Goal: Task Accomplishment & Management: Manage account settings

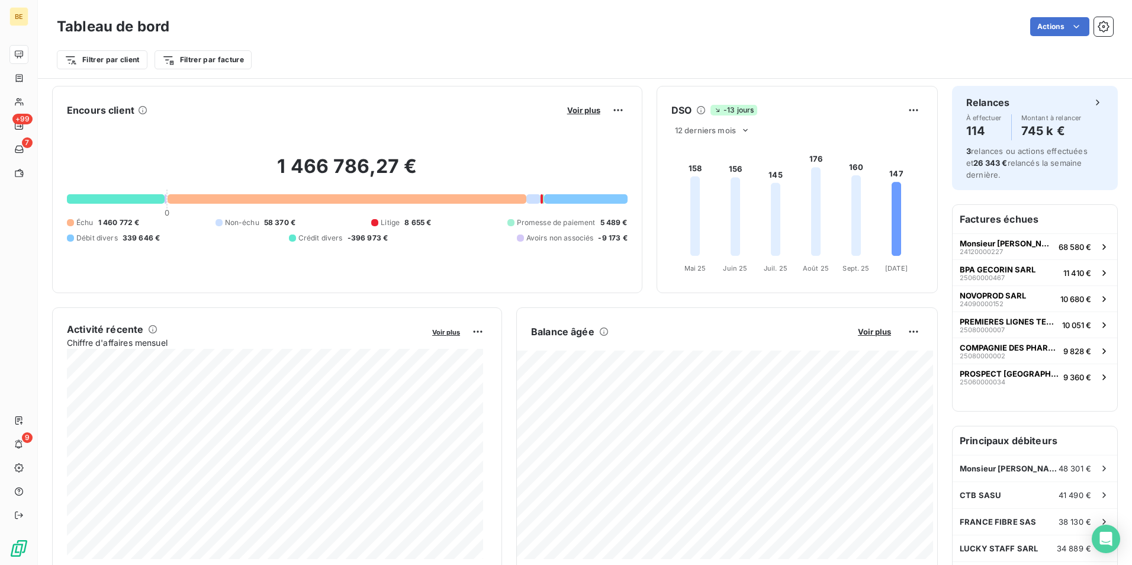
scroll to position [589, 0]
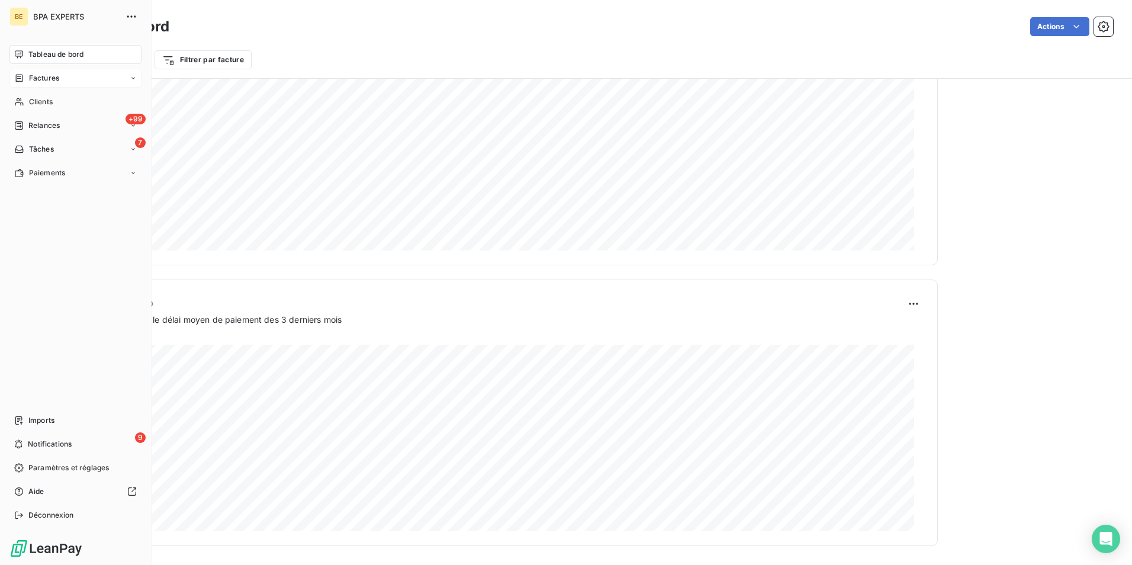
click at [49, 75] on span "Factures" at bounding box center [44, 78] width 30 height 11
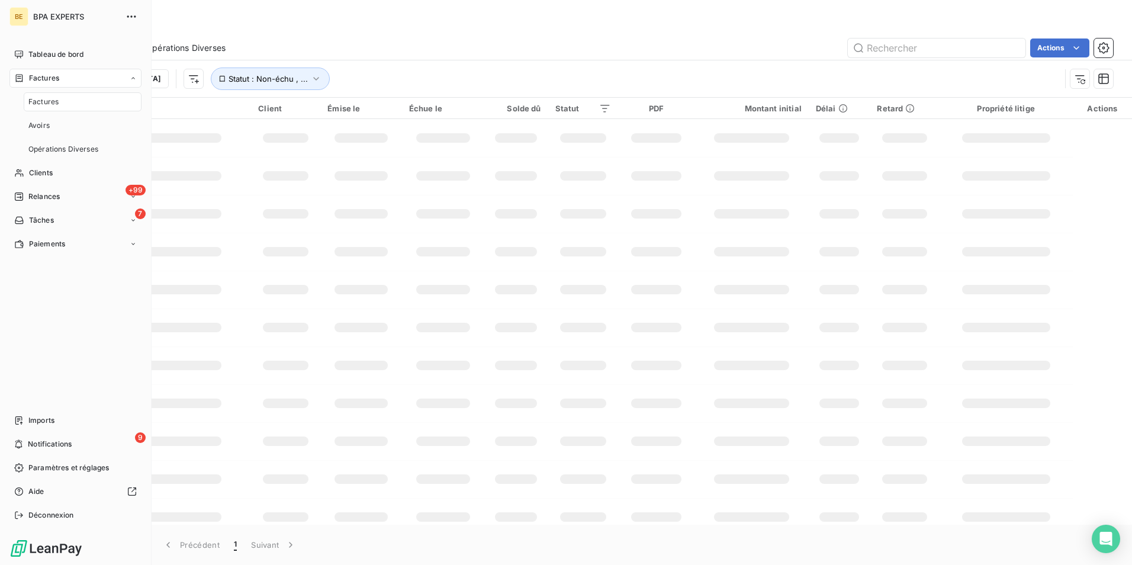
click at [55, 104] on span "Factures" at bounding box center [43, 101] width 30 height 11
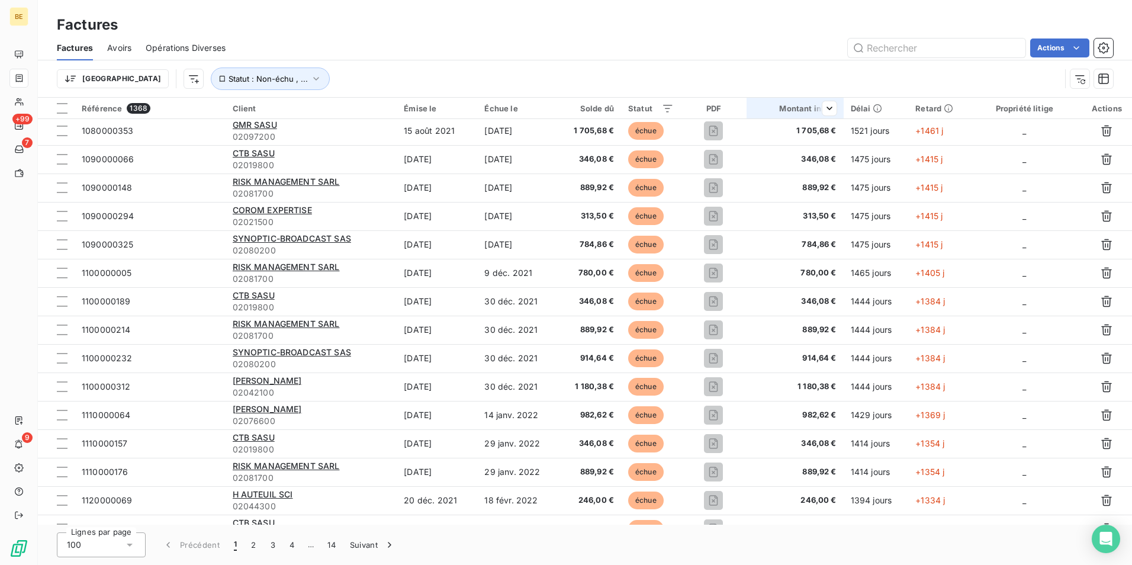
scroll to position [1124, 0]
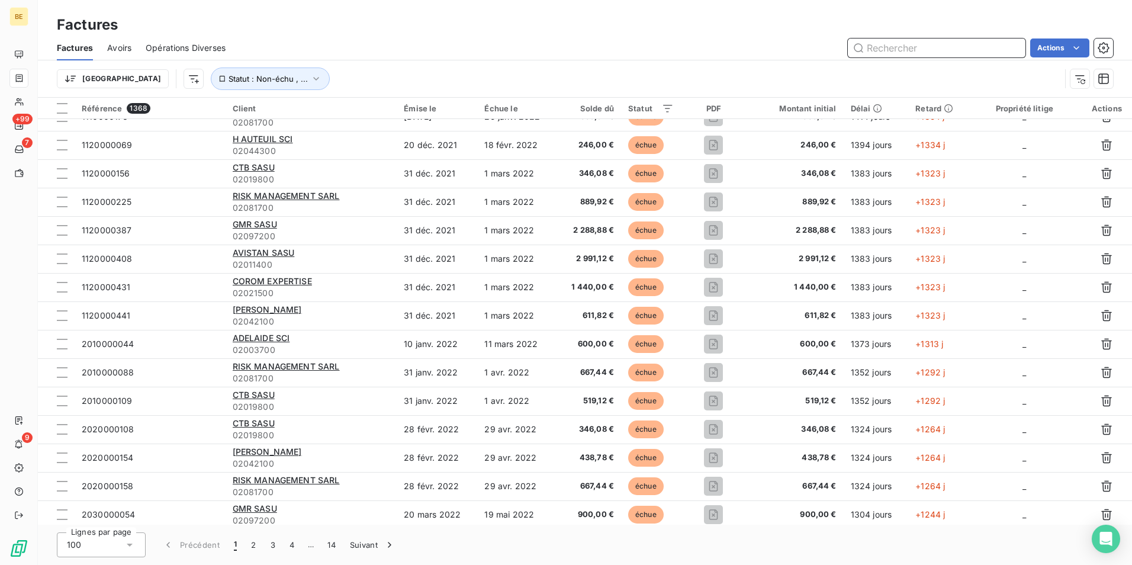
click at [891, 51] on input "text" at bounding box center [936, 47] width 178 height 19
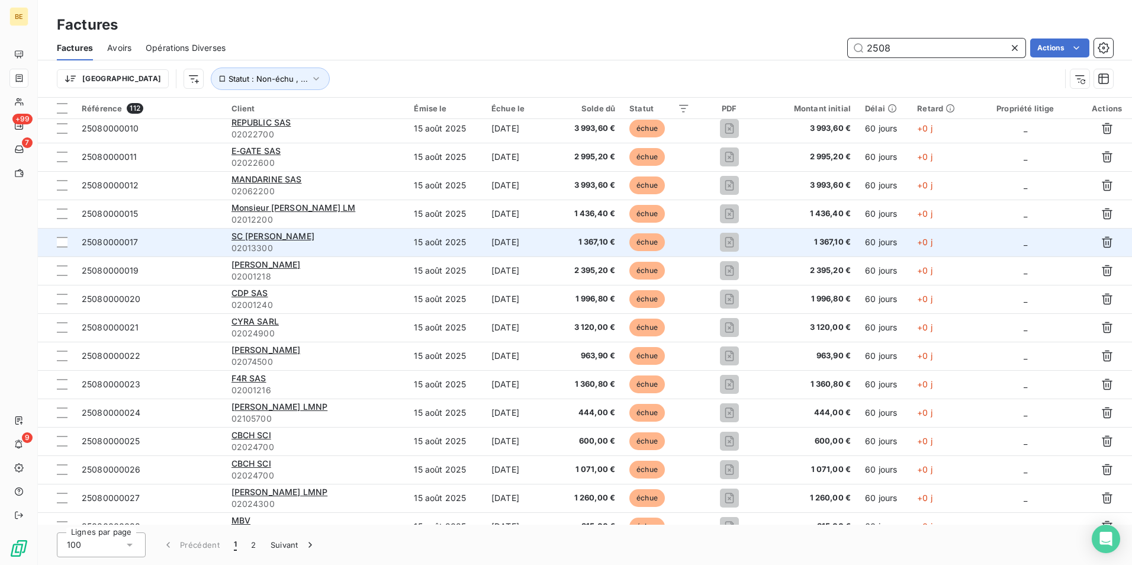
scroll to position [0, 0]
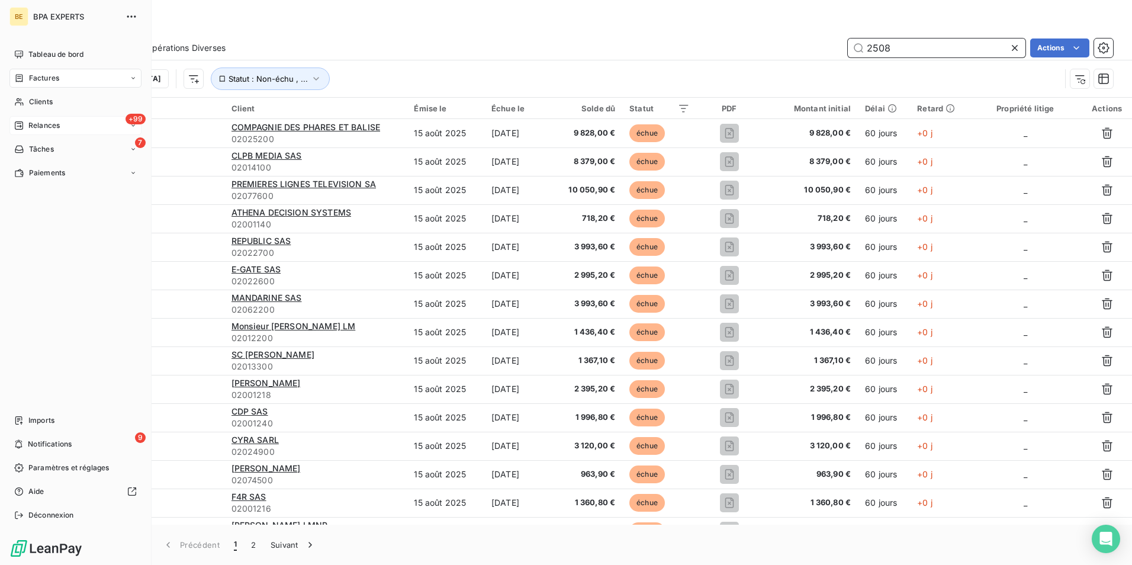
type input "2508"
click at [38, 128] on span "Relances" at bounding box center [43, 125] width 31 height 11
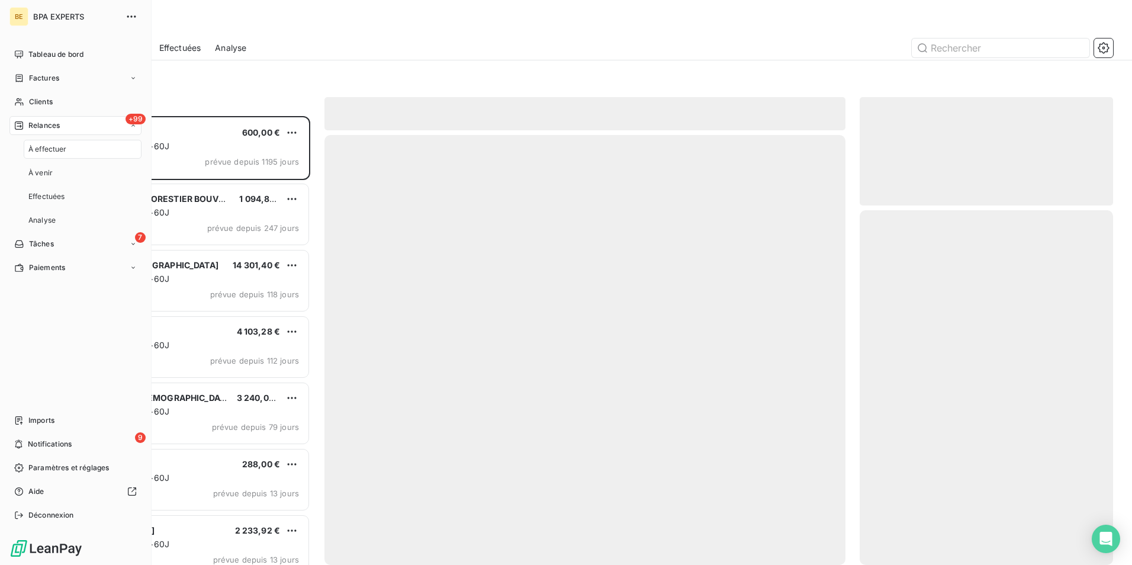
scroll to position [440, 244]
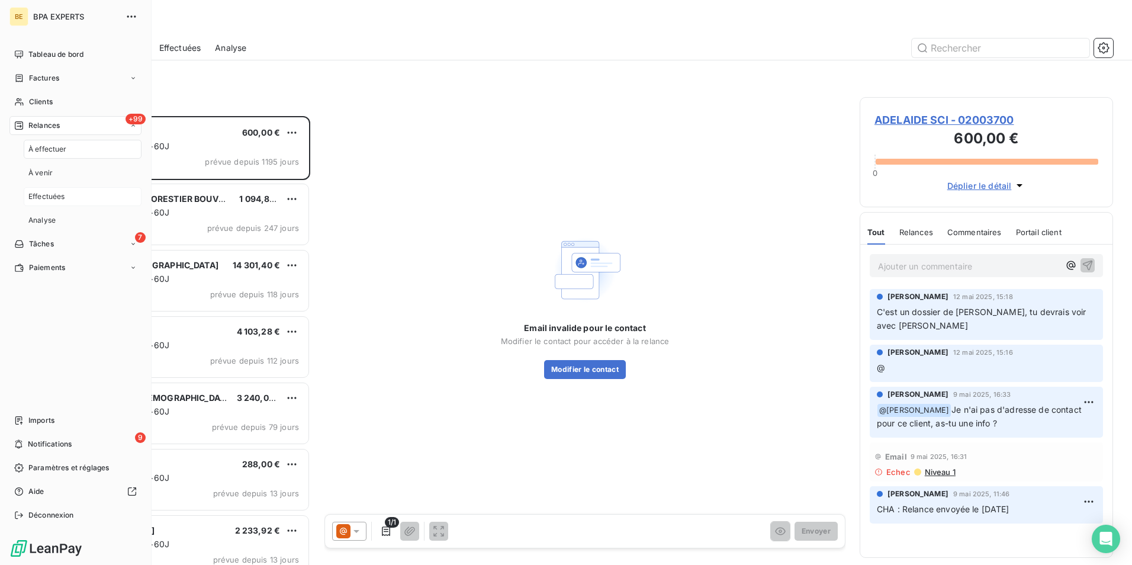
click at [56, 198] on span "Effectuées" at bounding box center [46, 196] width 37 height 11
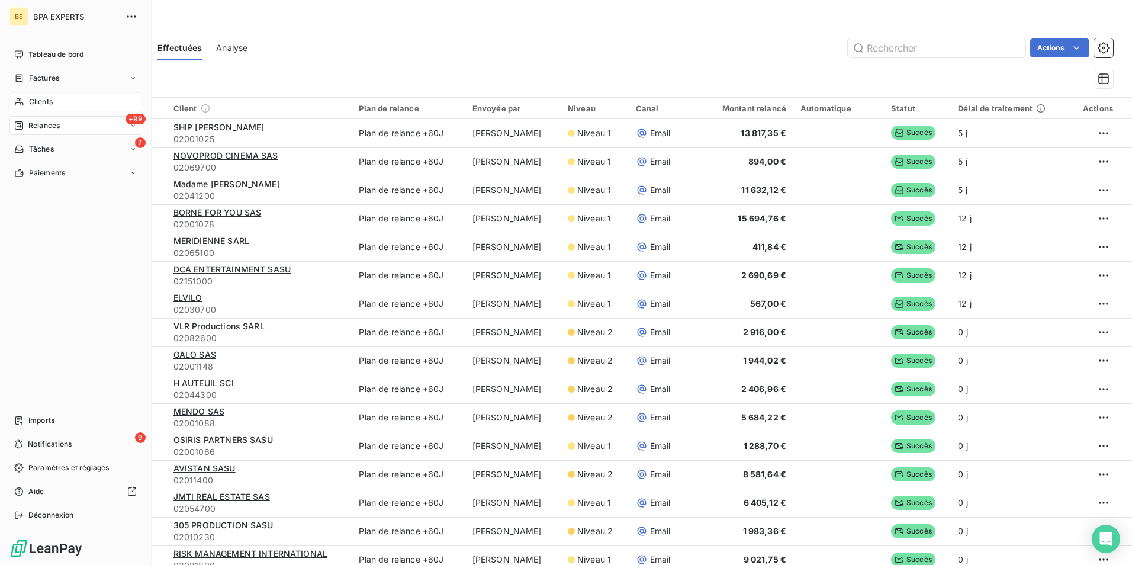
click at [40, 93] on div "Clients" at bounding box center [75, 101] width 132 height 19
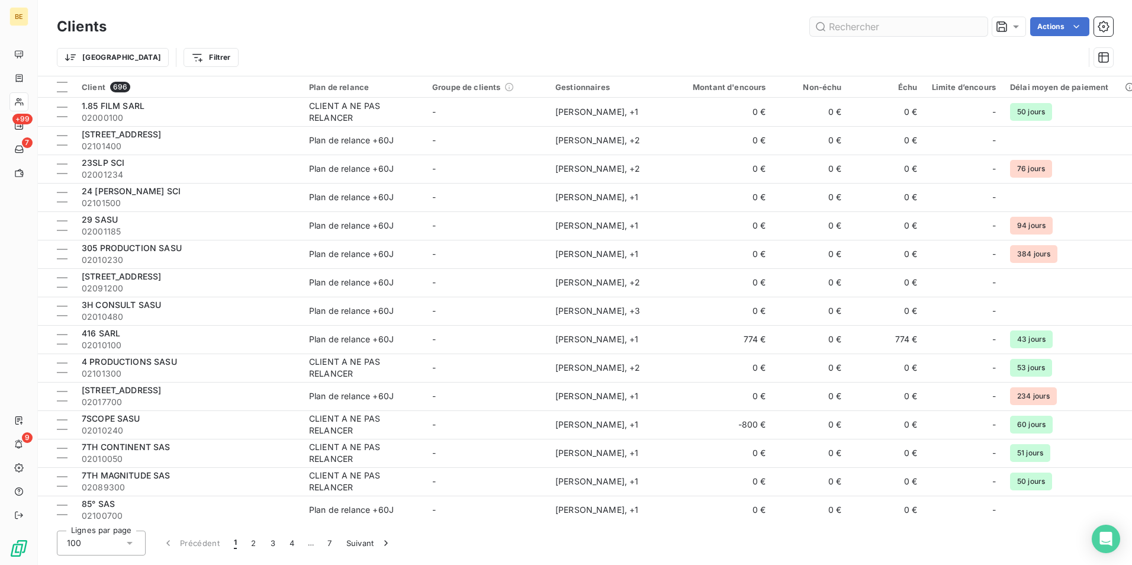
click at [864, 29] on input "text" at bounding box center [899, 26] width 178 height 19
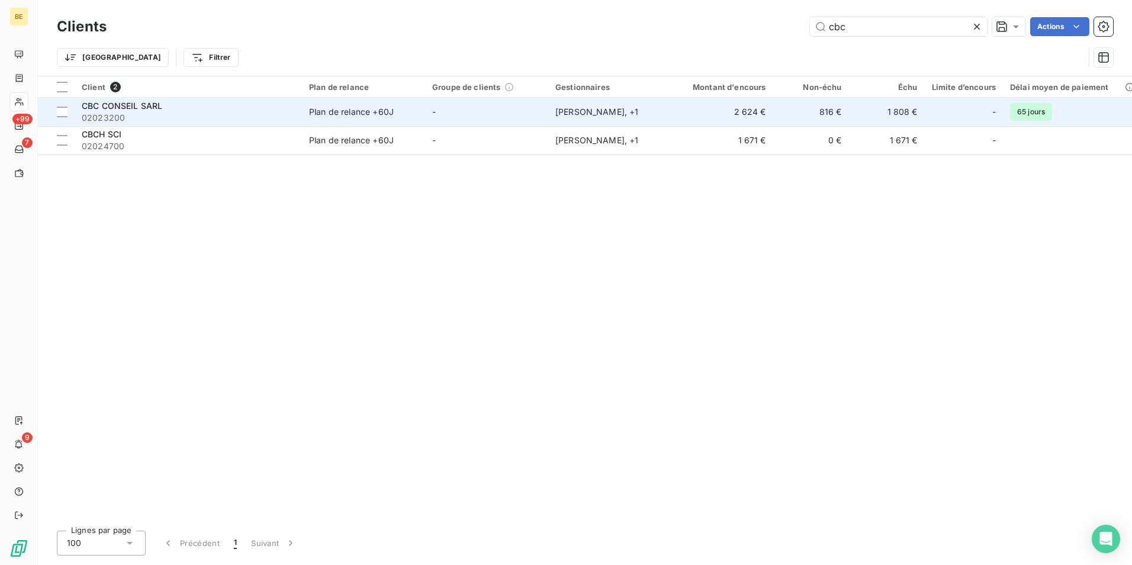
type input "cbc"
click at [130, 109] on span "CBC CONSEIL SARL" at bounding box center [122, 106] width 80 height 10
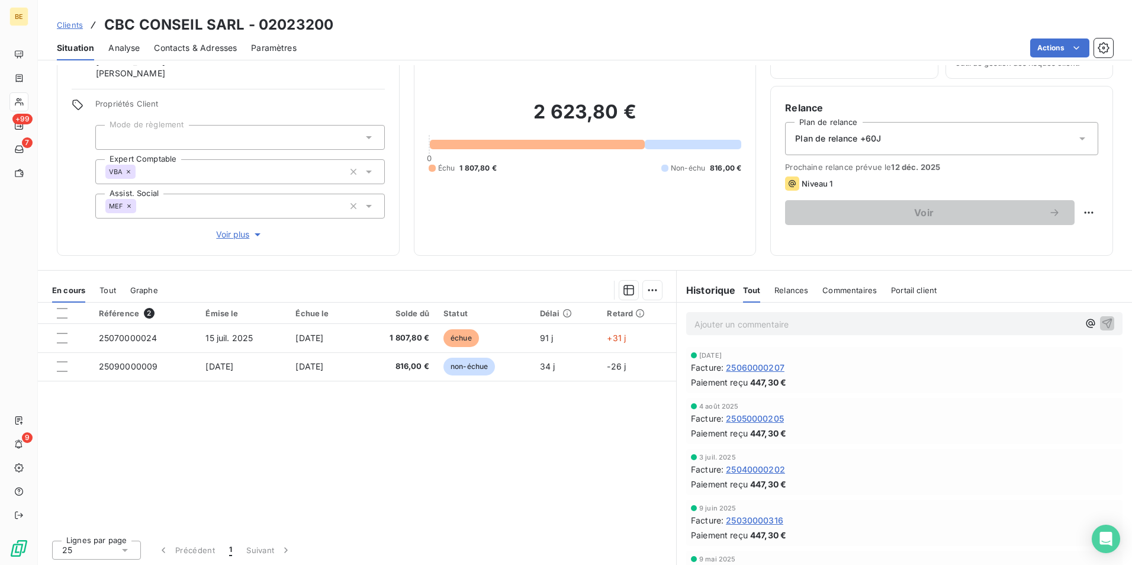
scroll to position [70, 0]
click at [774, 288] on span "Relances" at bounding box center [791, 288] width 34 height 9
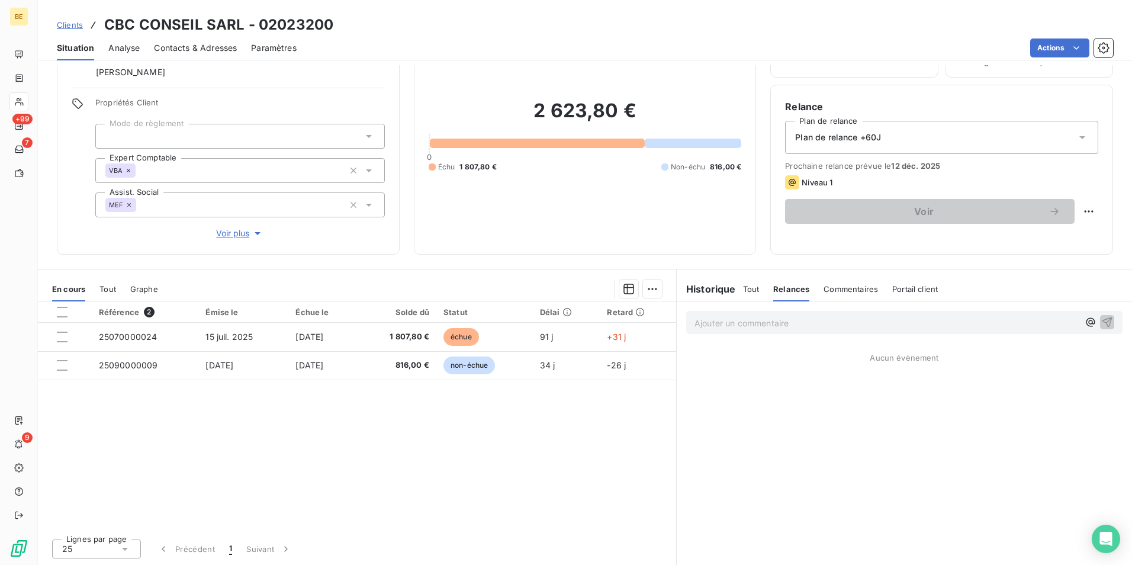
click at [754, 290] on div "Tout Relances Commentaires Portail client" at bounding box center [840, 288] width 195 height 25
click at [749, 293] on span "Tout" at bounding box center [751, 288] width 17 height 9
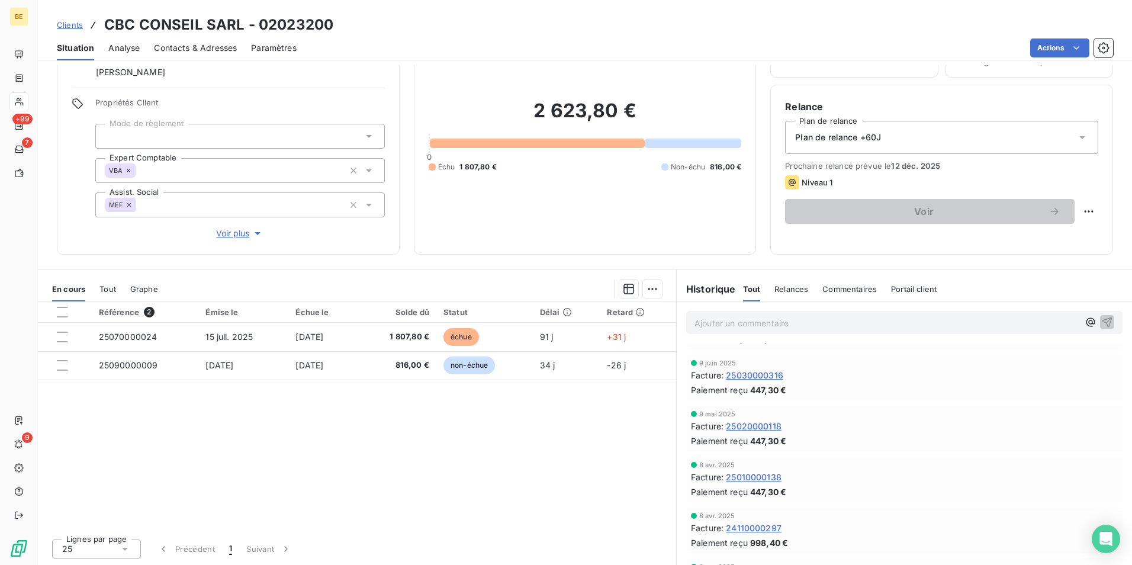
scroll to position [0, 0]
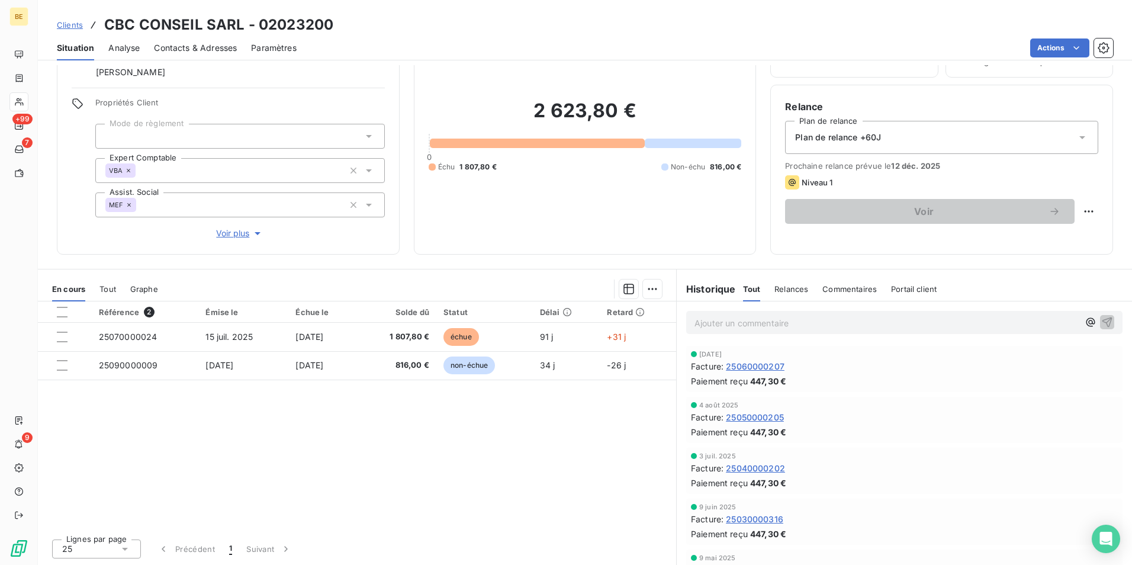
click at [784, 292] on span "Relances" at bounding box center [791, 288] width 34 height 9
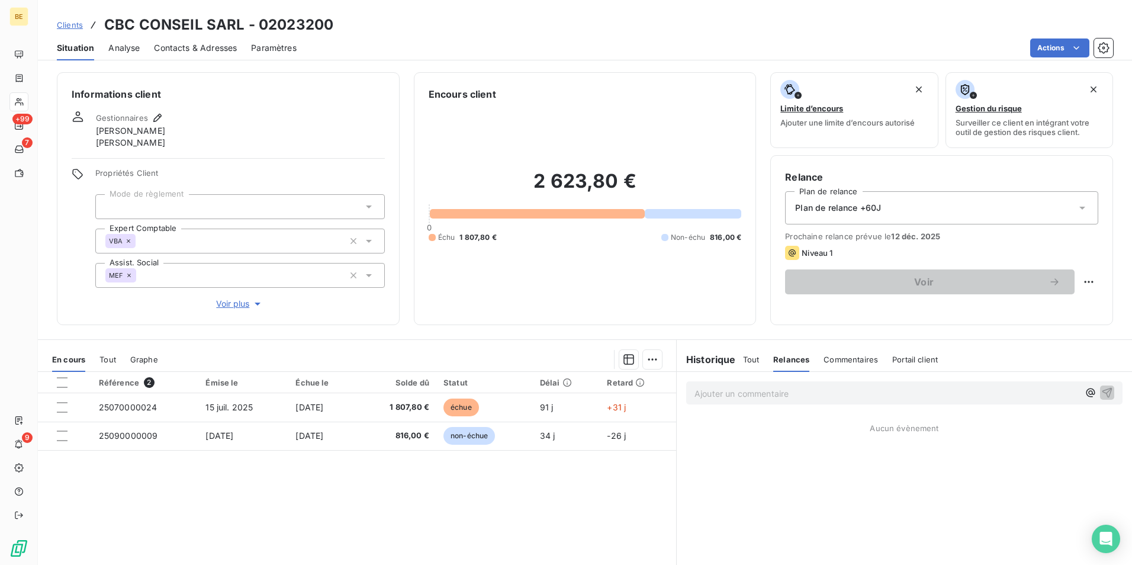
click at [718, 361] on h6 "Historique" at bounding box center [705, 359] width 59 height 14
click at [730, 359] on div "Historique" at bounding box center [709, 359] width 66 height 14
click at [747, 359] on span "Tout" at bounding box center [751, 358] width 17 height 9
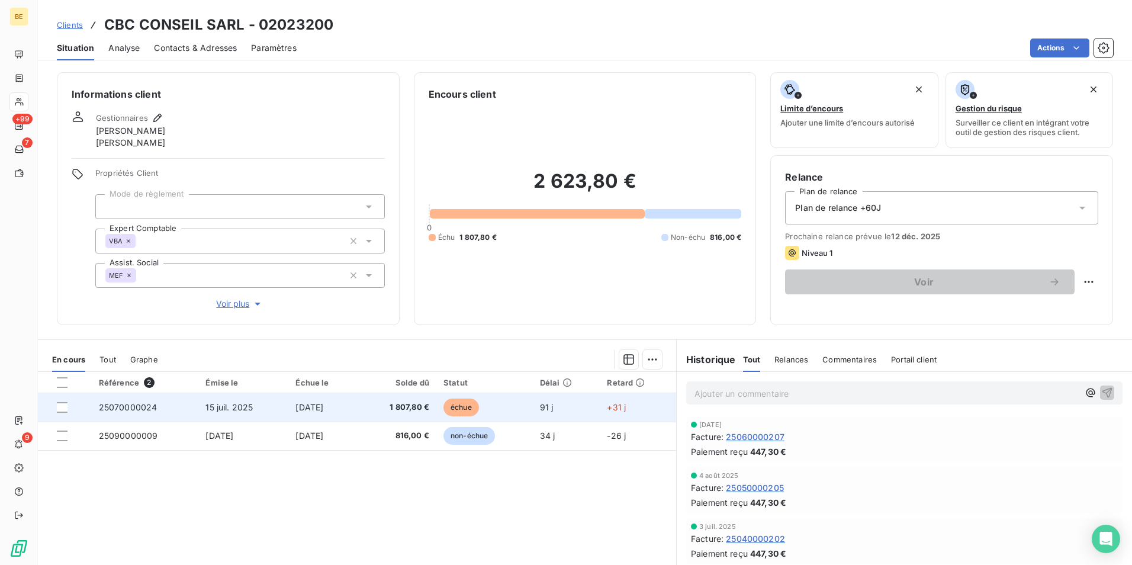
click at [636, 407] on td "+31 j" at bounding box center [638, 407] width 76 height 28
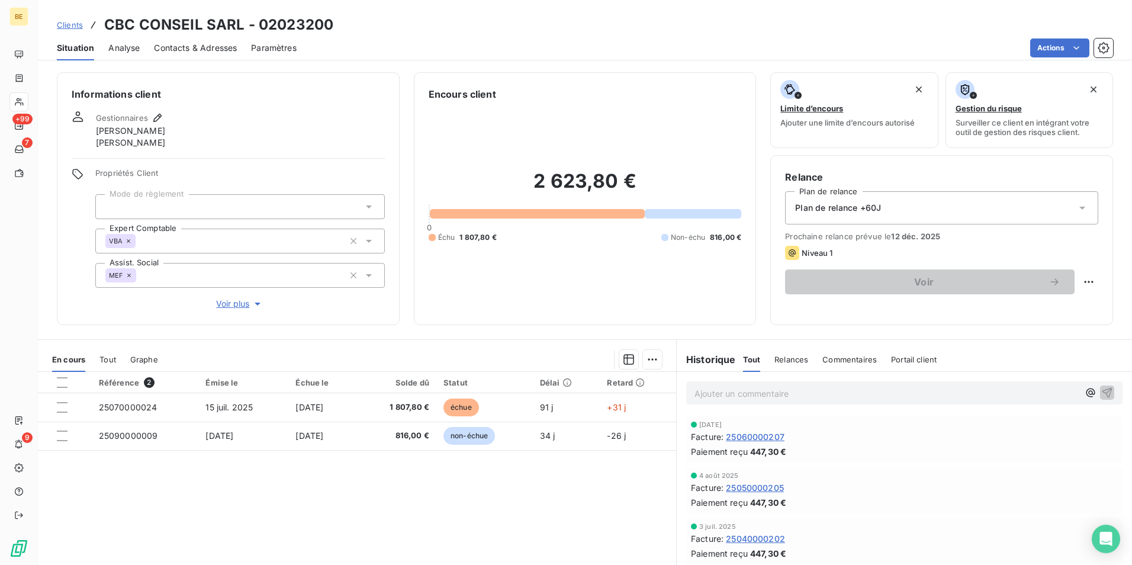
drag, startPoint x: 362, startPoint y: 123, endPoint x: 559, endPoint y: 160, distance: 200.5
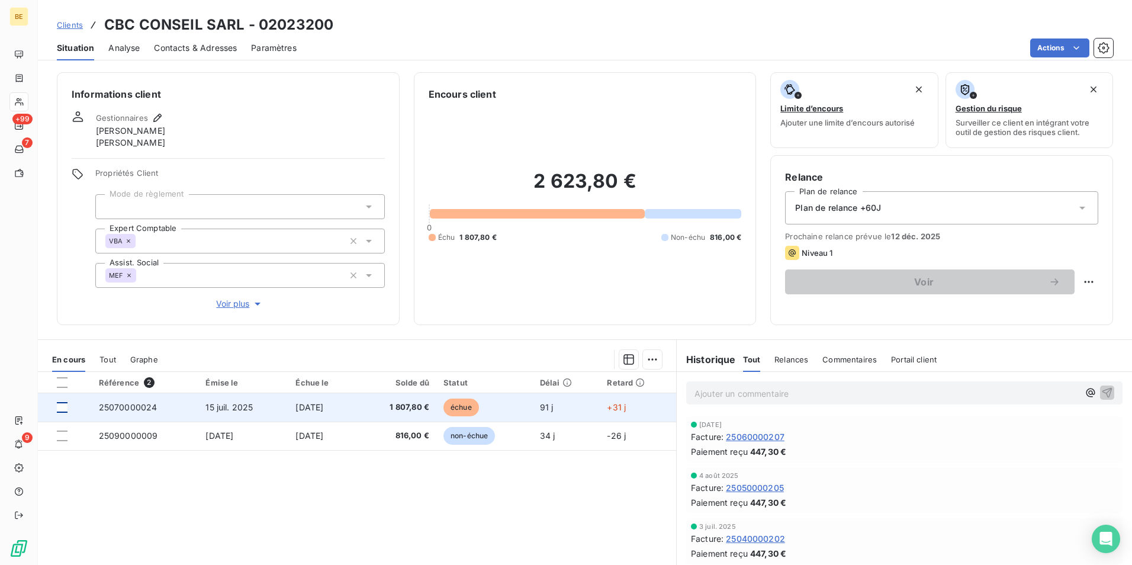
click at [67, 410] on div at bounding box center [62, 407] width 11 height 11
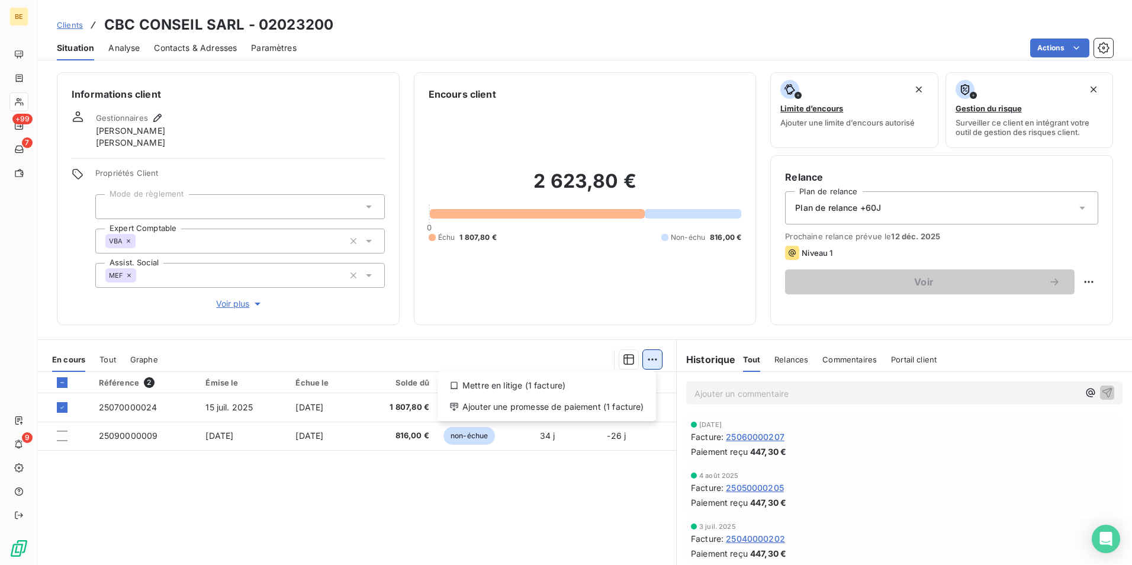
click at [643, 357] on html "BE +99 7 9 Clients CBC CONSEIL SARL - 02023200 Situation Analyse Contacts & Adr…" at bounding box center [566, 282] width 1132 height 565
click at [69, 383] on html "BE +99 7 9 Clients CBC CONSEIL SARL - 02023200 Situation Analyse Contacts & Adr…" at bounding box center [566, 282] width 1132 height 565
click at [59, 382] on icon at bounding box center [62, 382] width 7 height 7
click at [65, 386] on div at bounding box center [62, 382] width 11 height 11
click at [1069, 280] on div "Voir" at bounding box center [941, 281] width 313 height 25
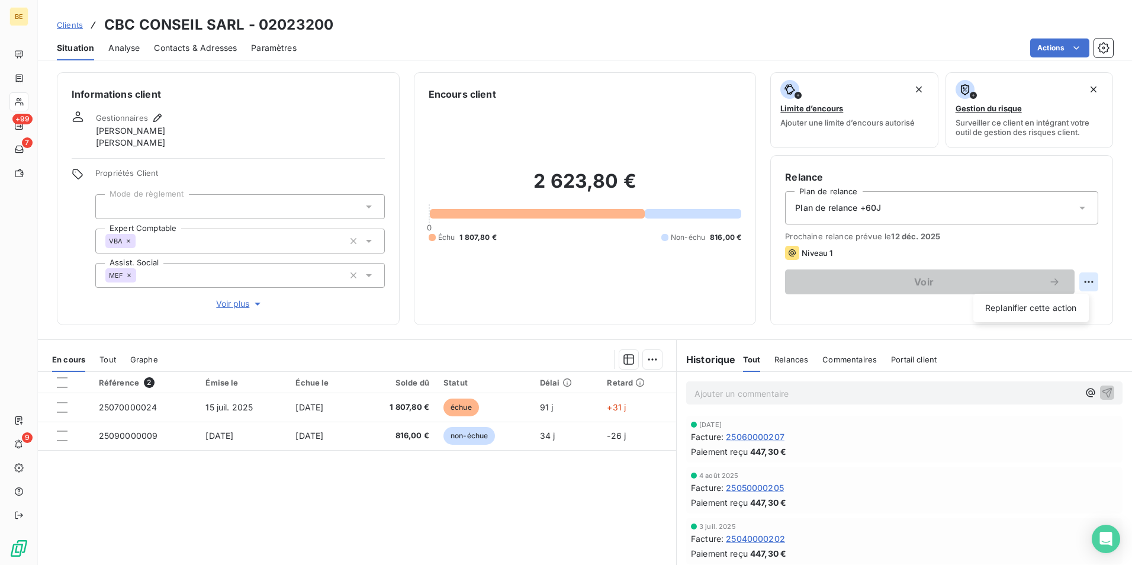
click at [1075, 282] on html "BE +99 7 9 Clients CBC CONSEIL SARL - 02023200 Situation Analyse Contacts & Adr…" at bounding box center [566, 282] width 1132 height 565
click at [929, 239] on html "BE +99 7 9 Clients CBC CONSEIL SARL - 02023200 Situation Analyse Contacts & Adr…" at bounding box center [566, 282] width 1132 height 565
drag, startPoint x: 929, startPoint y: 239, endPoint x: 879, endPoint y: 249, distance: 50.7
click at [879, 249] on div "Niveau 1" at bounding box center [941, 253] width 313 height 14
click at [81, 25] on span "Clients" at bounding box center [70, 24] width 26 height 9
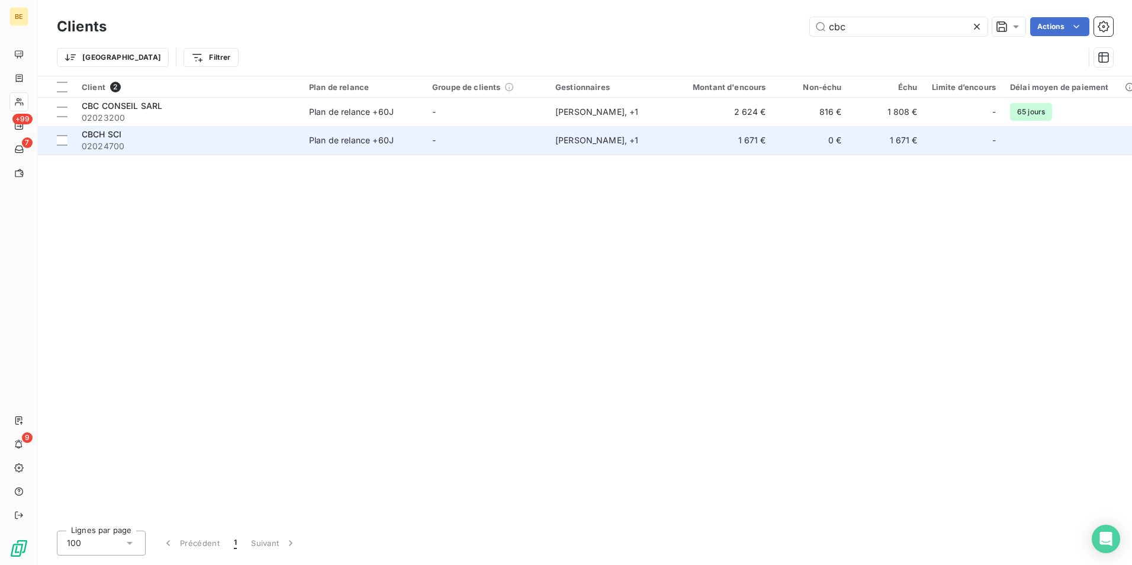
click at [114, 138] on span "CBCH SCI" at bounding box center [102, 134] width 40 height 10
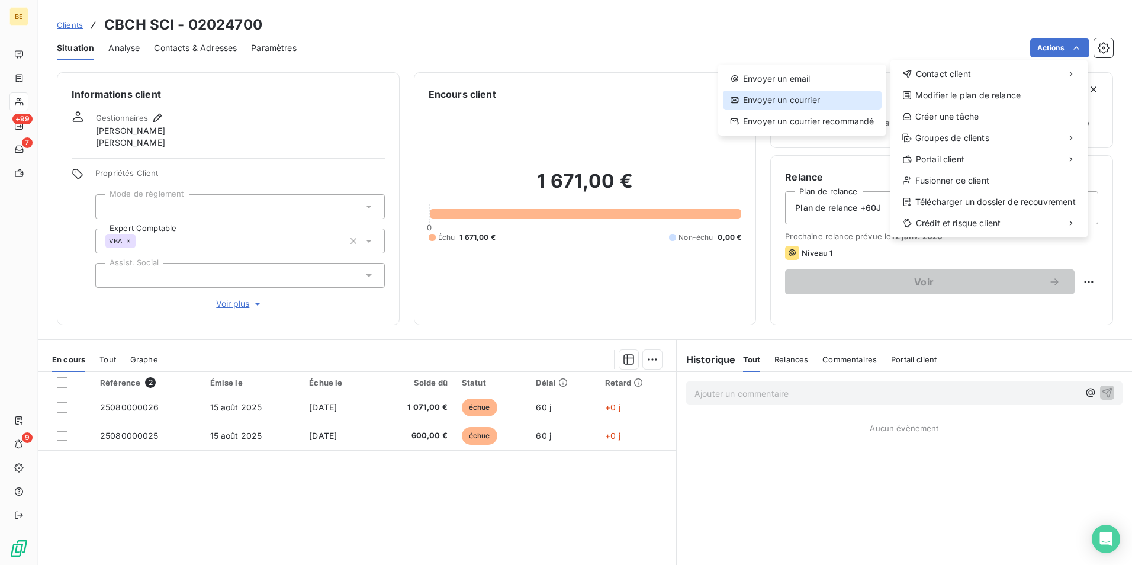
click at [814, 106] on div "Envoyer un courrier" at bounding box center [802, 100] width 159 height 19
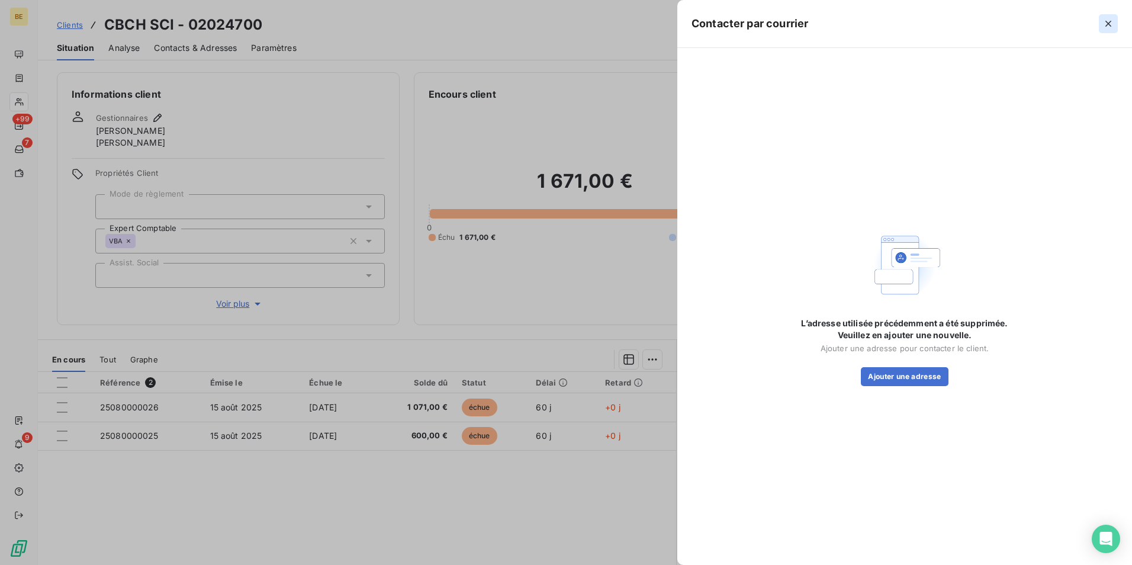
click at [1103, 18] on icon "button" at bounding box center [1108, 24] width 12 height 12
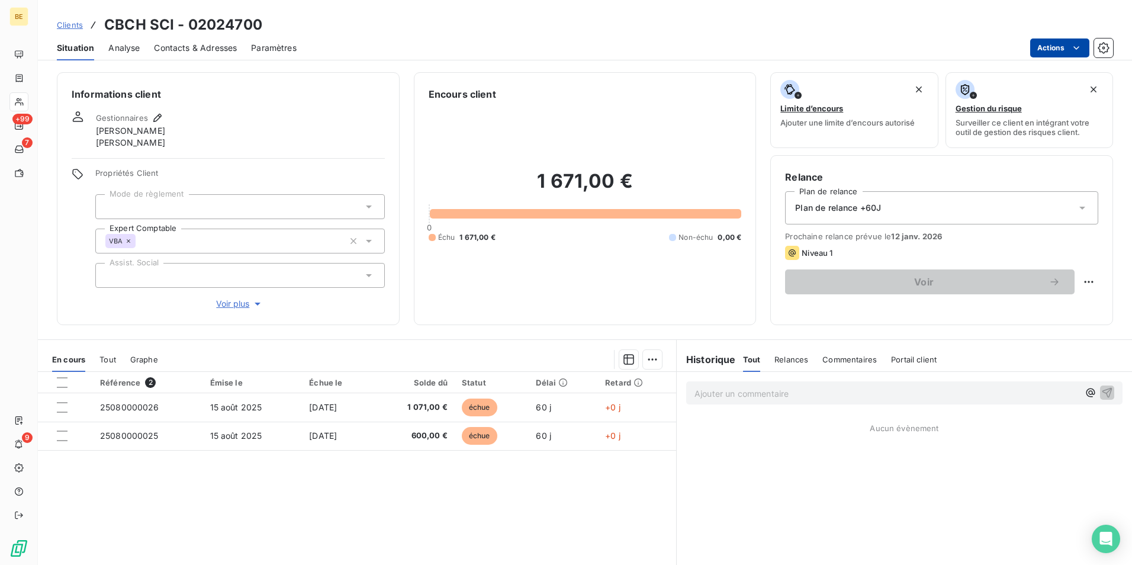
click at [1042, 56] on html "BE +99 7 9 Clients CBCH SCI - 02024700 Situation Analyse Contacts & Adresses Pa…" at bounding box center [566, 282] width 1132 height 565
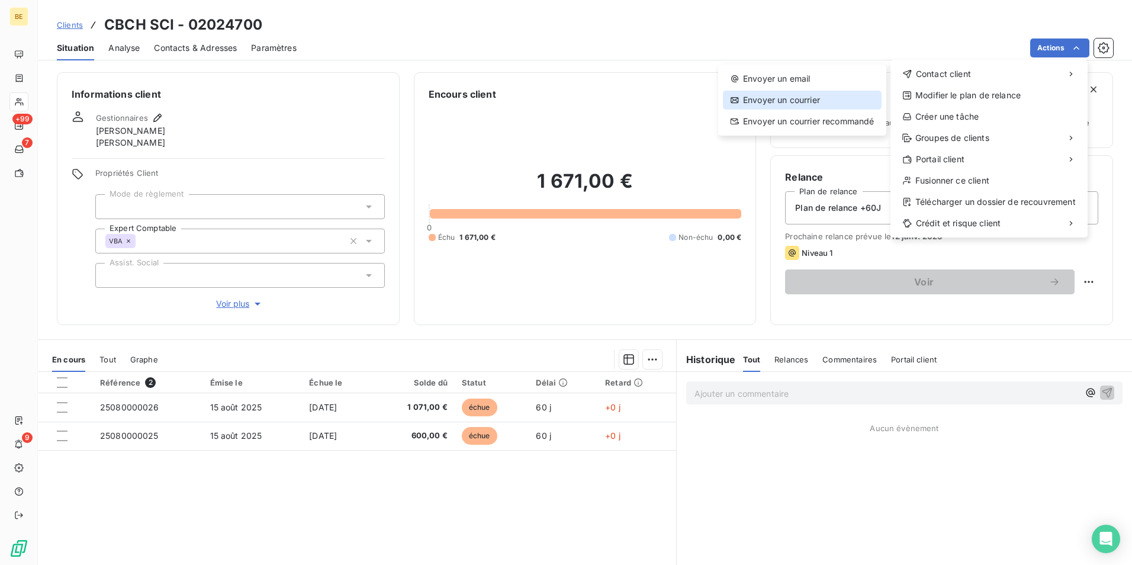
click at [849, 95] on div "Envoyer un courrier" at bounding box center [802, 100] width 159 height 19
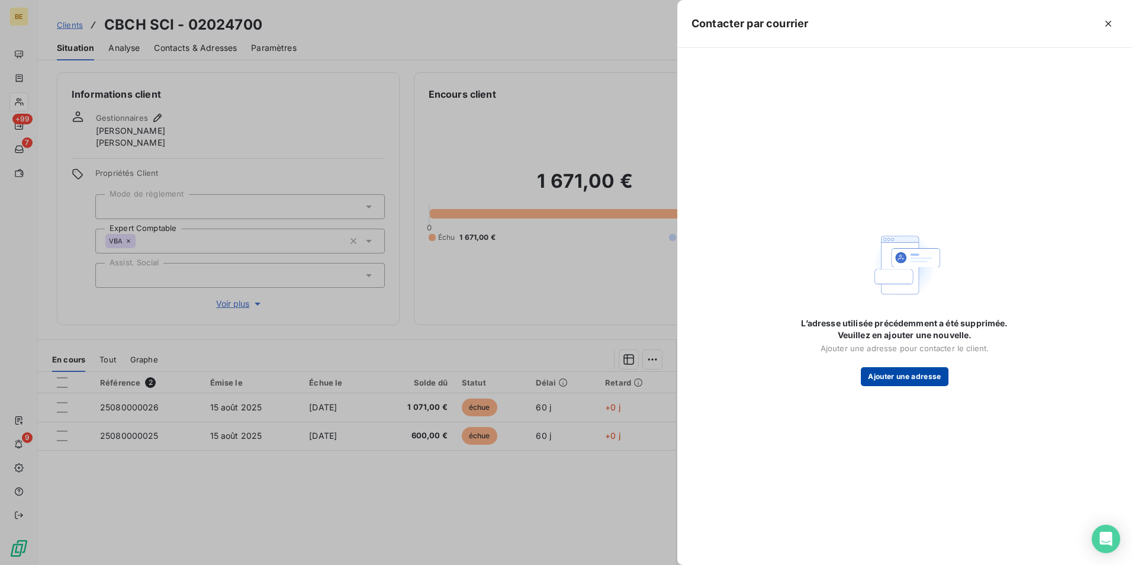
click at [903, 378] on button "Ajouter une adresse" at bounding box center [904, 376] width 87 height 19
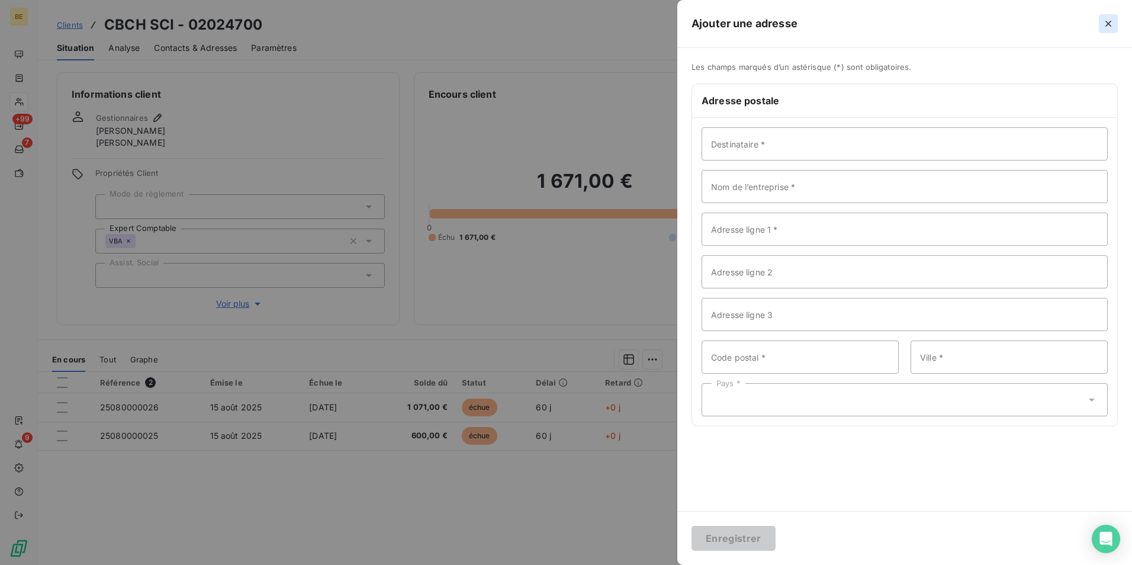
click at [1113, 24] on icon "button" at bounding box center [1108, 24] width 12 height 12
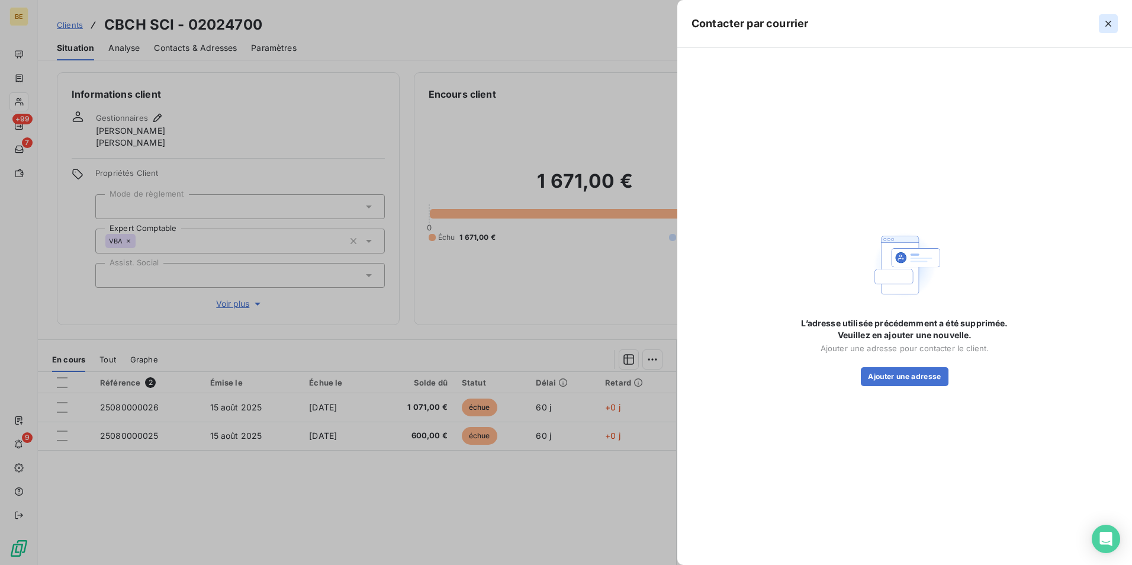
click at [1112, 25] on icon "button" at bounding box center [1108, 24] width 12 height 12
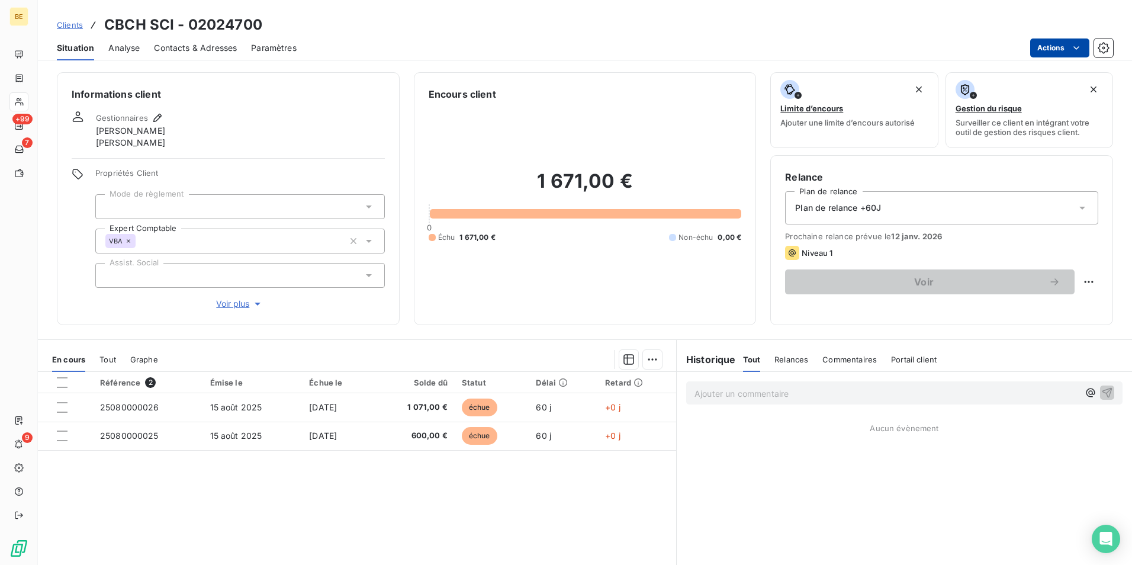
click at [1045, 49] on html "BE +99 7 9 Clients CBCH SCI - 02024700 Situation Analyse Contacts & Adresses Pa…" at bounding box center [566, 282] width 1132 height 565
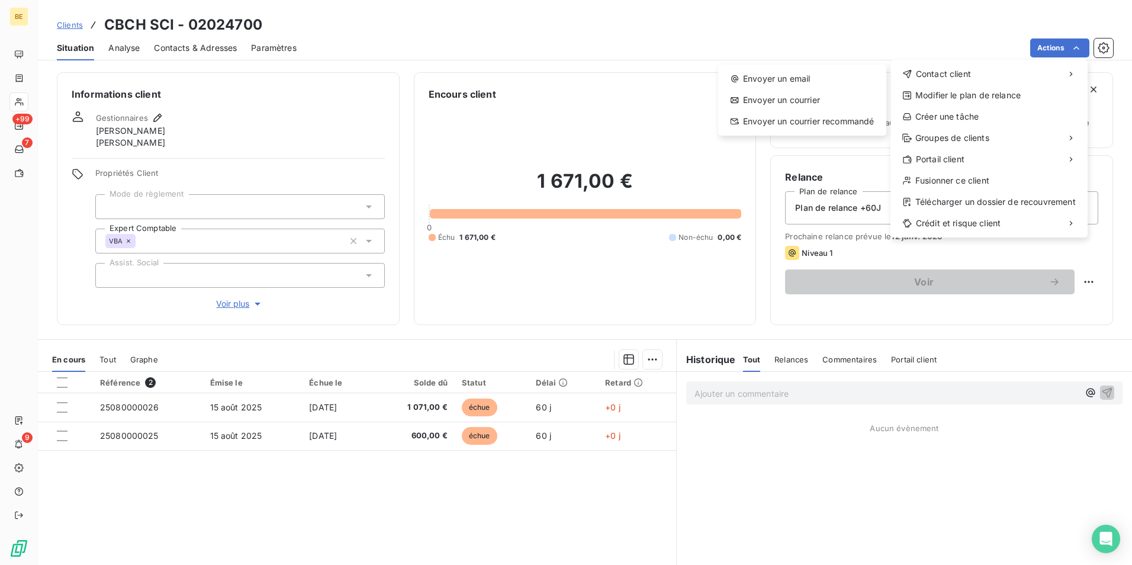
click at [824, 34] on html "BE +99 7 9 Clients CBCH SCI - 02024700 Situation Analyse Contacts & Adresses Pa…" at bounding box center [566, 282] width 1132 height 565
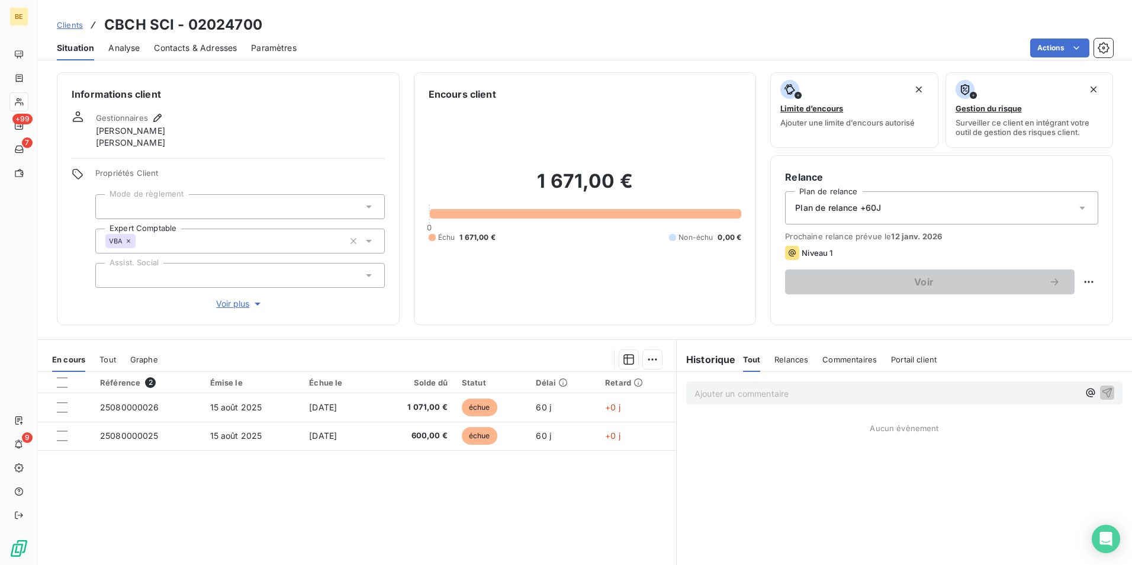
click at [72, 23] on span "Clients" at bounding box center [70, 24] width 26 height 9
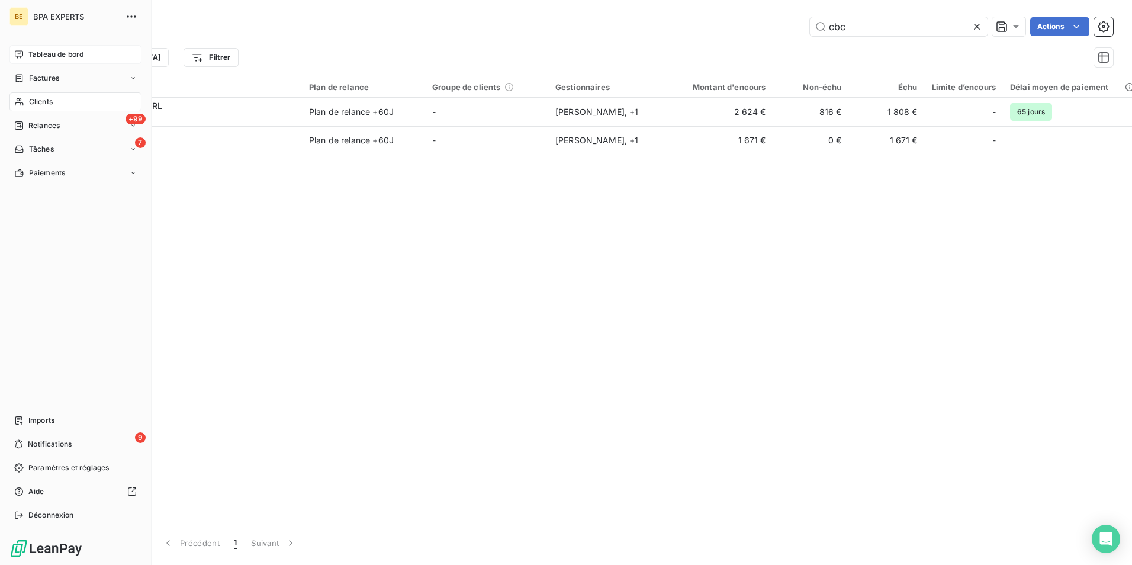
click at [70, 47] on div "Tableau de bord" at bounding box center [75, 54] width 132 height 19
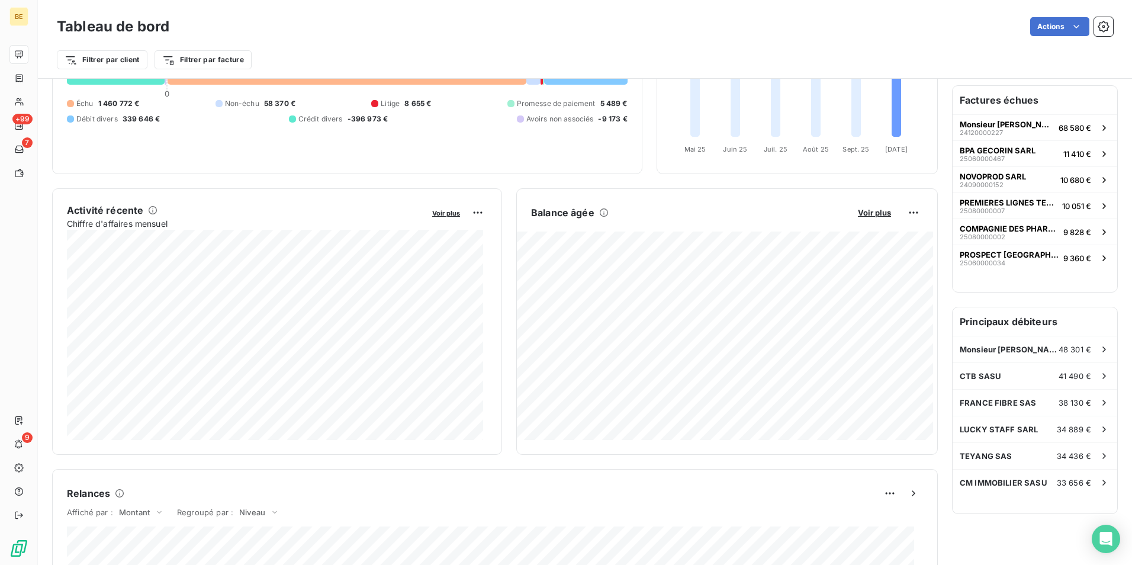
scroll to position [1, 0]
